Goal: Find specific page/section: Find specific page/section

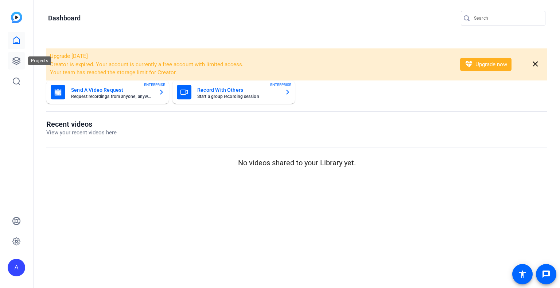
click at [19, 63] on icon at bounding box center [16, 60] width 7 height 7
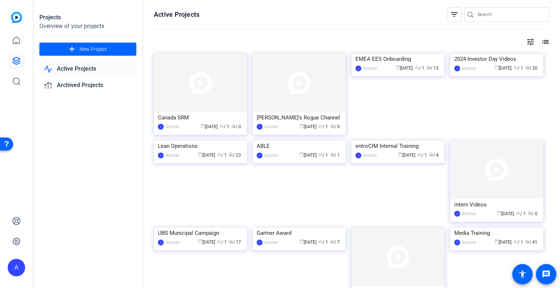
click at [452, 13] on mat-icon "filter_list" at bounding box center [454, 14] width 9 height 9
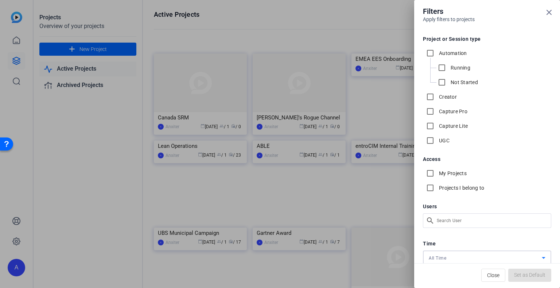
click at [491, 258] on div "All Time" at bounding box center [485, 258] width 113 height 9
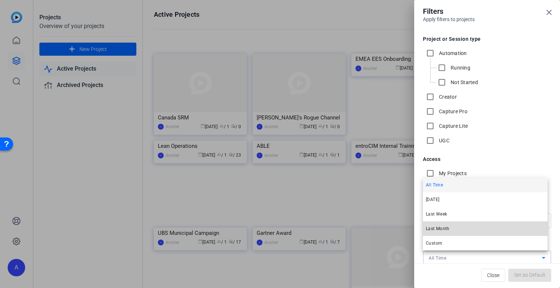
click at [471, 233] on mat-option "Last Month" at bounding box center [485, 229] width 125 height 15
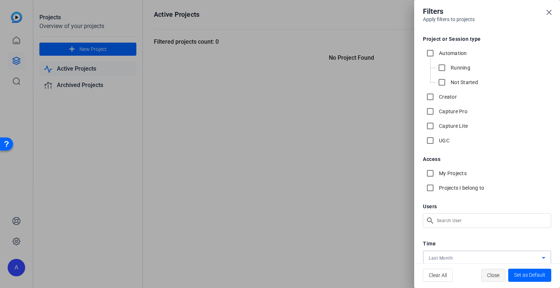
click at [493, 275] on span "Close" at bounding box center [493, 276] width 12 height 14
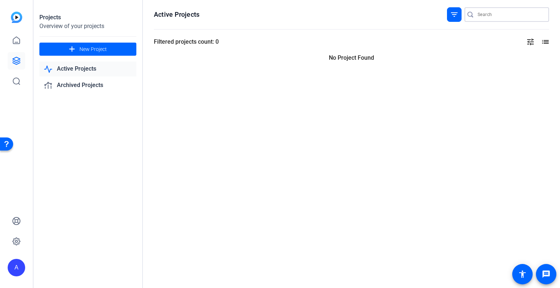
click at [483, 13] on input "Search" at bounding box center [511, 14] width 66 height 9
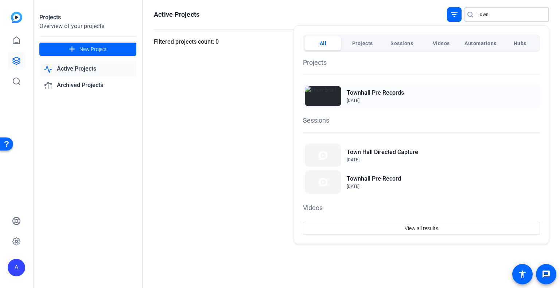
type input "Town"
click at [376, 94] on h2 "Townhall Pre Records" at bounding box center [375, 93] width 57 height 9
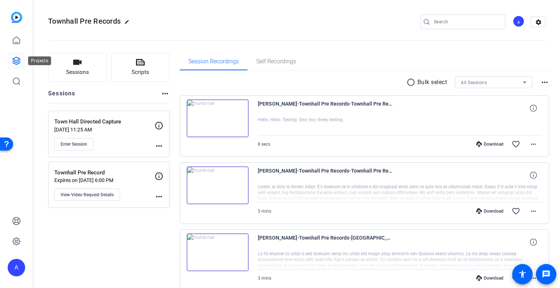
click at [15, 57] on icon at bounding box center [16, 61] width 9 height 9
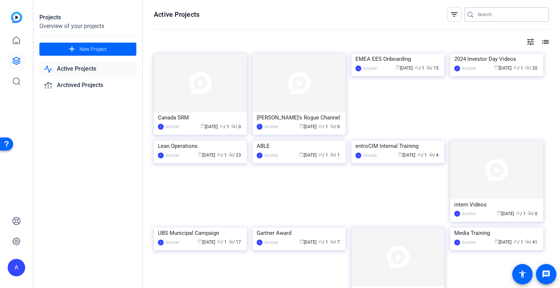
click at [478, 16] on input "Search" at bounding box center [511, 14] width 66 height 9
